Goal: Information Seeking & Learning: Learn about a topic

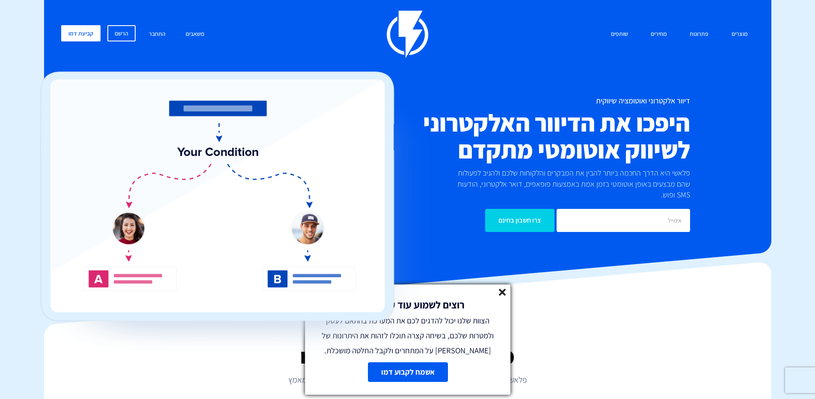
click at [500, 293] on line at bounding box center [502, 292] width 6 height 6
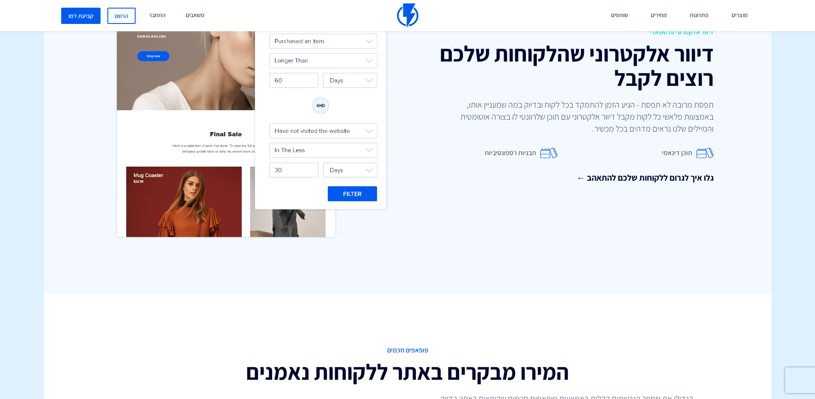
scroll to position [1567, 0]
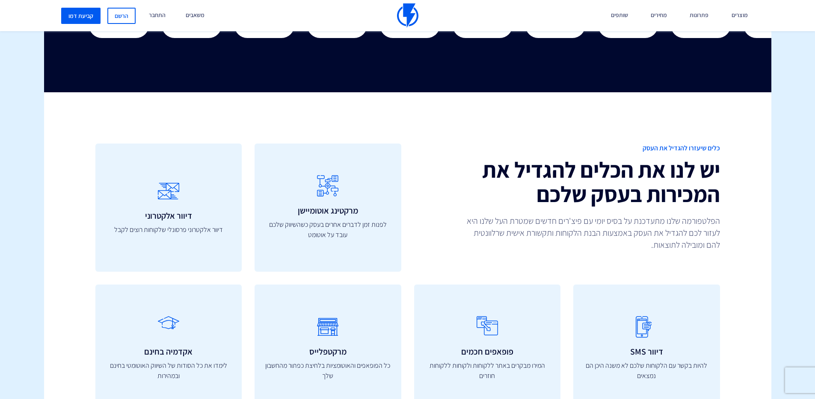
scroll to position [2950, 0]
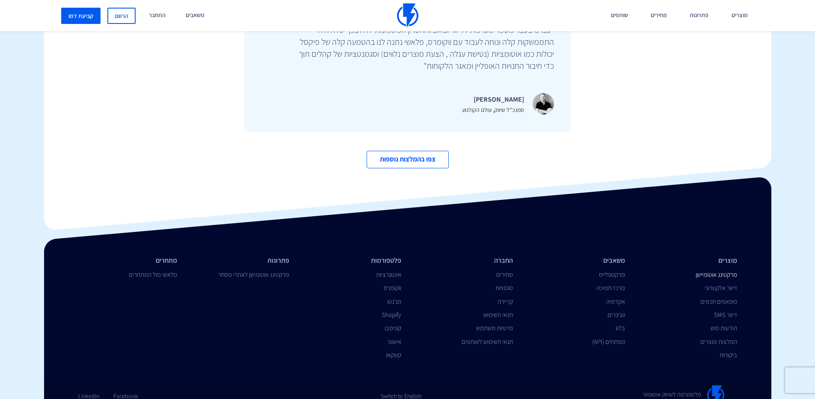
click at [726, 271] on link "מרקטינג אוטומיישן" at bounding box center [715, 275] width 41 height 8
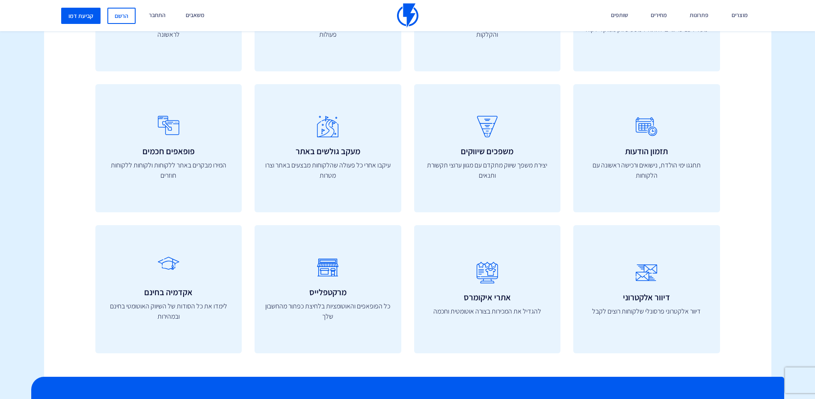
scroll to position [2889, 0]
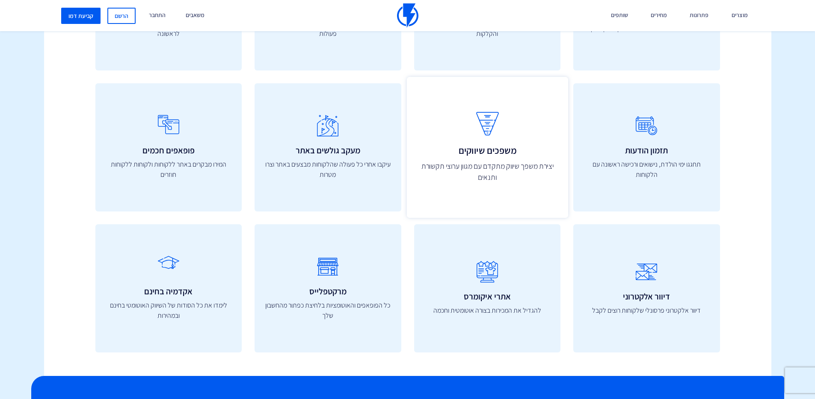
click at [425, 157] on div "משפכים שיווקים יצירת משפך שיווק מתקדם עם מגוון ערוצי תקשורת ותנאים" at bounding box center [486, 147] width 161 height 141
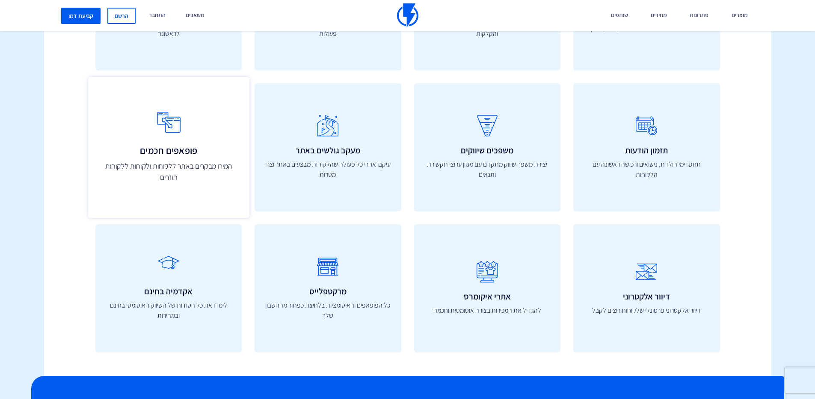
click at [198, 154] on h3 "פופאפים חכמים" at bounding box center [168, 150] width 142 height 10
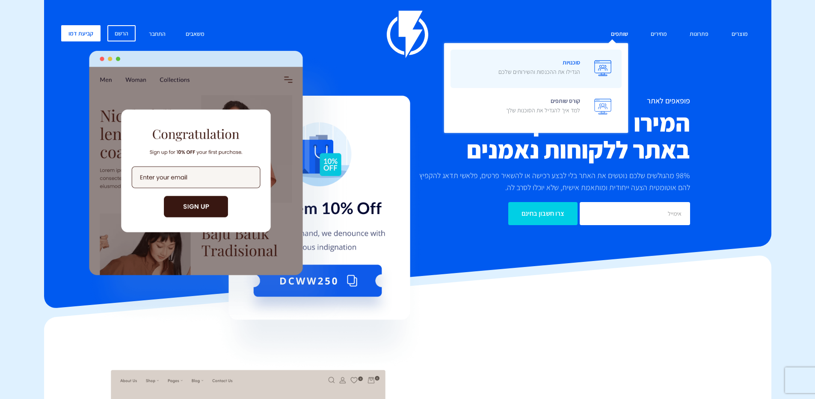
click at [576, 61] on span "סוכנויות הגדילו את ההכנסות והשירותים שלכם" at bounding box center [539, 68] width 82 height 24
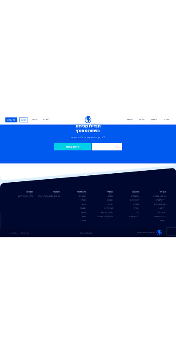
scroll to position [2485, 0]
